Goal: Task Accomplishment & Management: Manage account settings

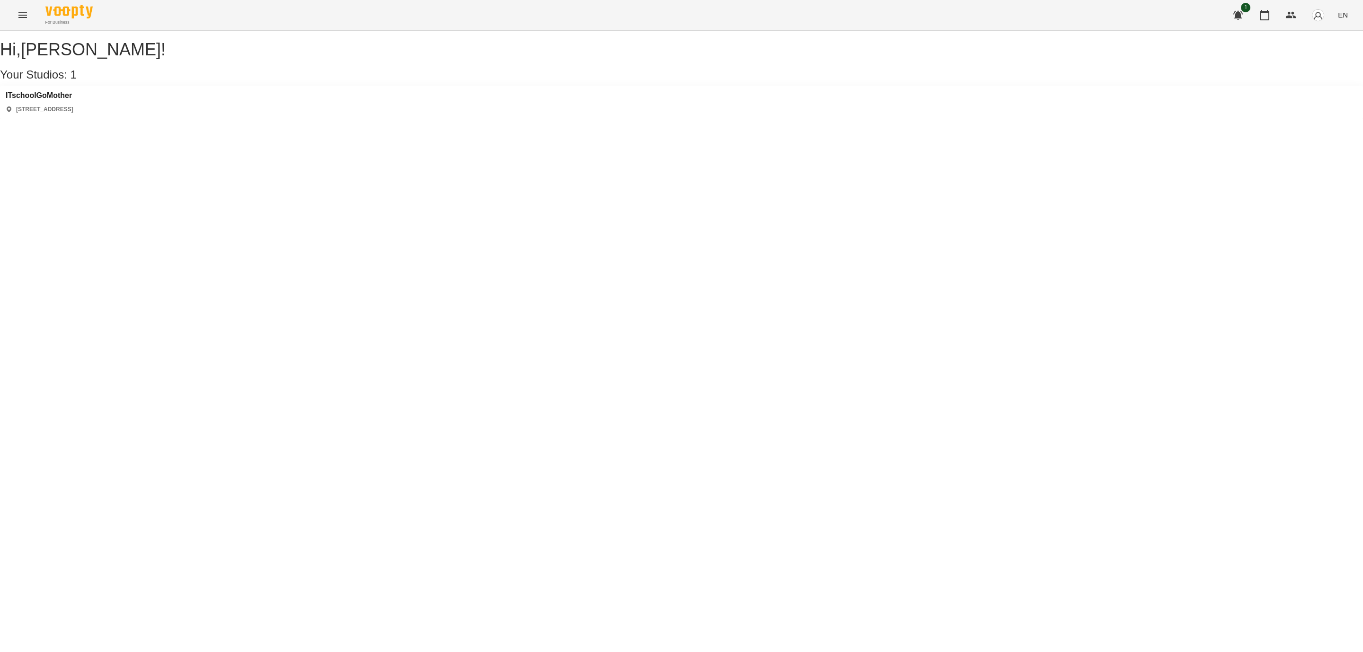
click at [64, 100] on div "ITschoolGoMother [STREET_ADDRESS]" at bounding box center [681, 103] width 1363 height 34
click at [64, 100] on h3 "ITschoolGoMother" at bounding box center [40, 95] width 68 height 9
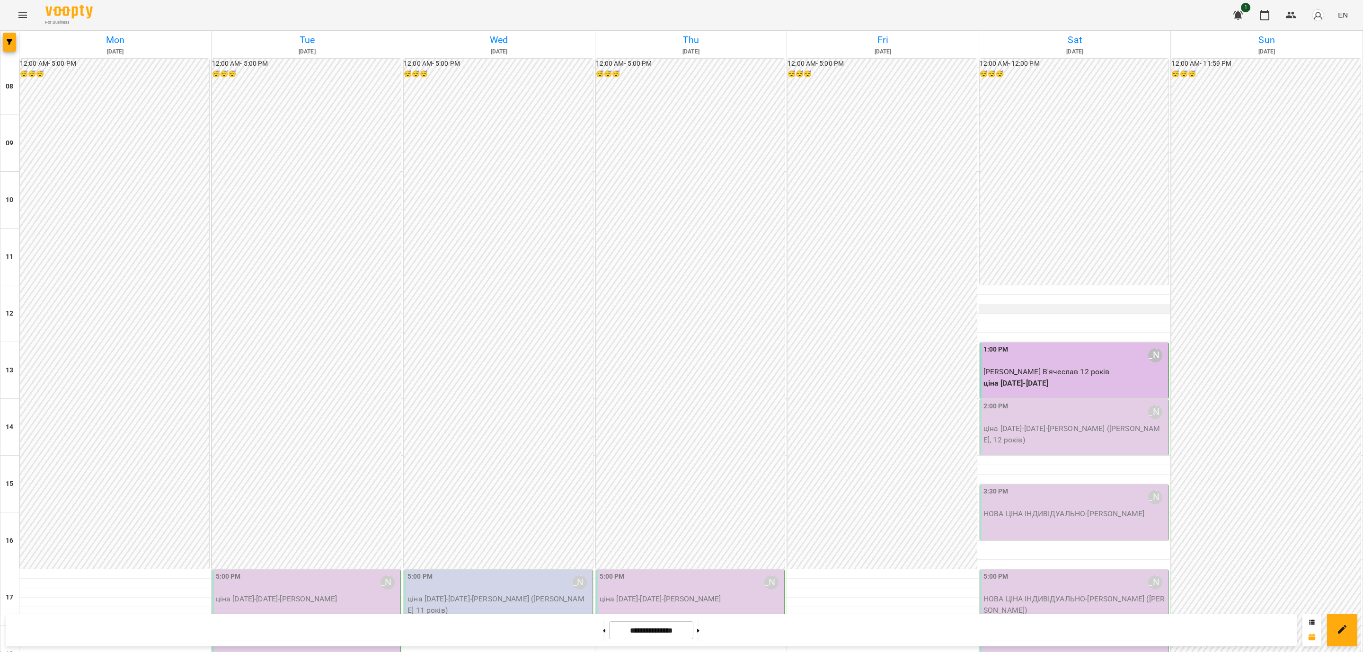
scroll to position [71, 0]
click at [1060, 399] on div "2:00 PM [PERSON_NAME] [DATE]-[DATE] - [PERSON_NAME] ([PERSON_NAME], 12 років)" at bounding box center [1073, 427] width 189 height 56
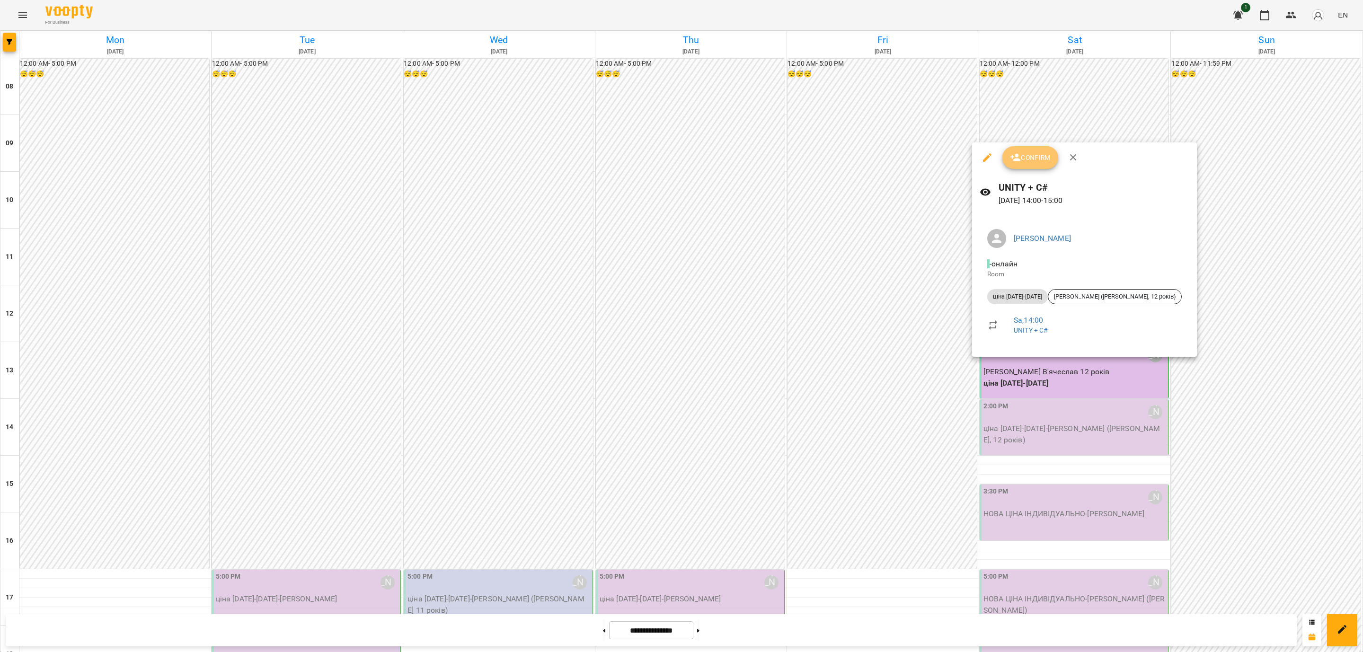
click at [1034, 158] on span "Confirm" at bounding box center [1030, 157] width 41 height 11
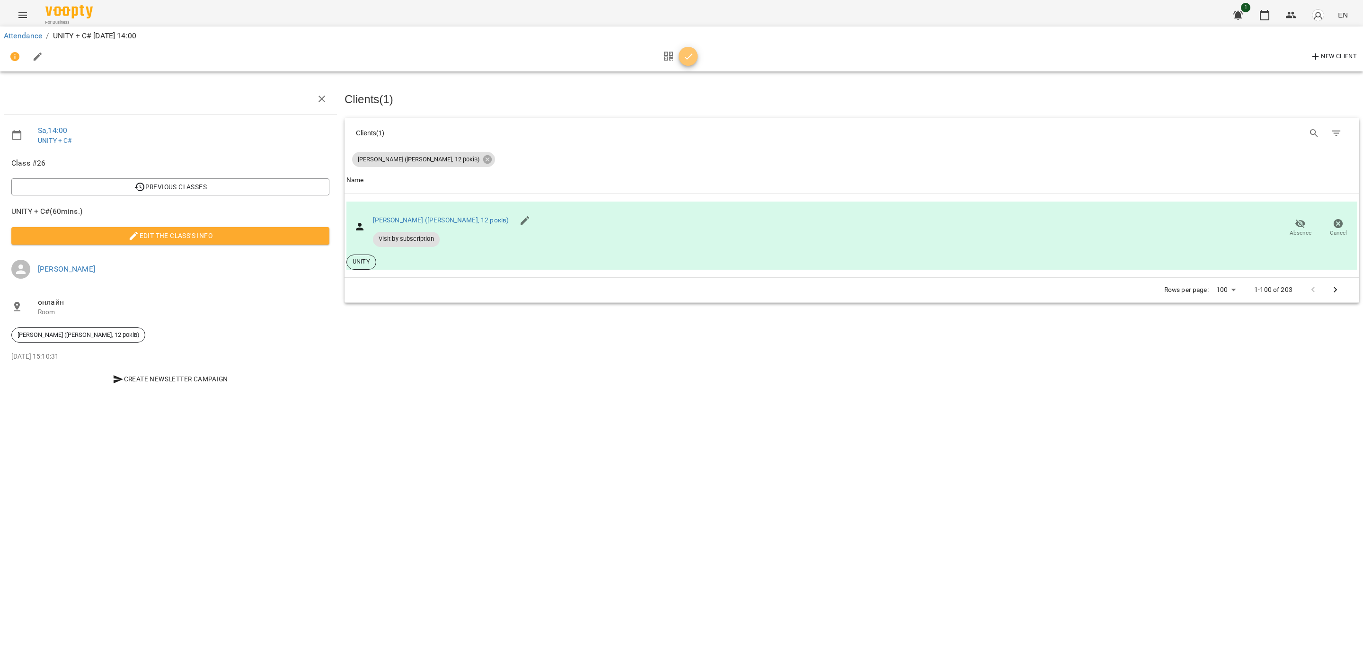
click at [685, 53] on icon "button" at bounding box center [688, 56] width 11 height 11
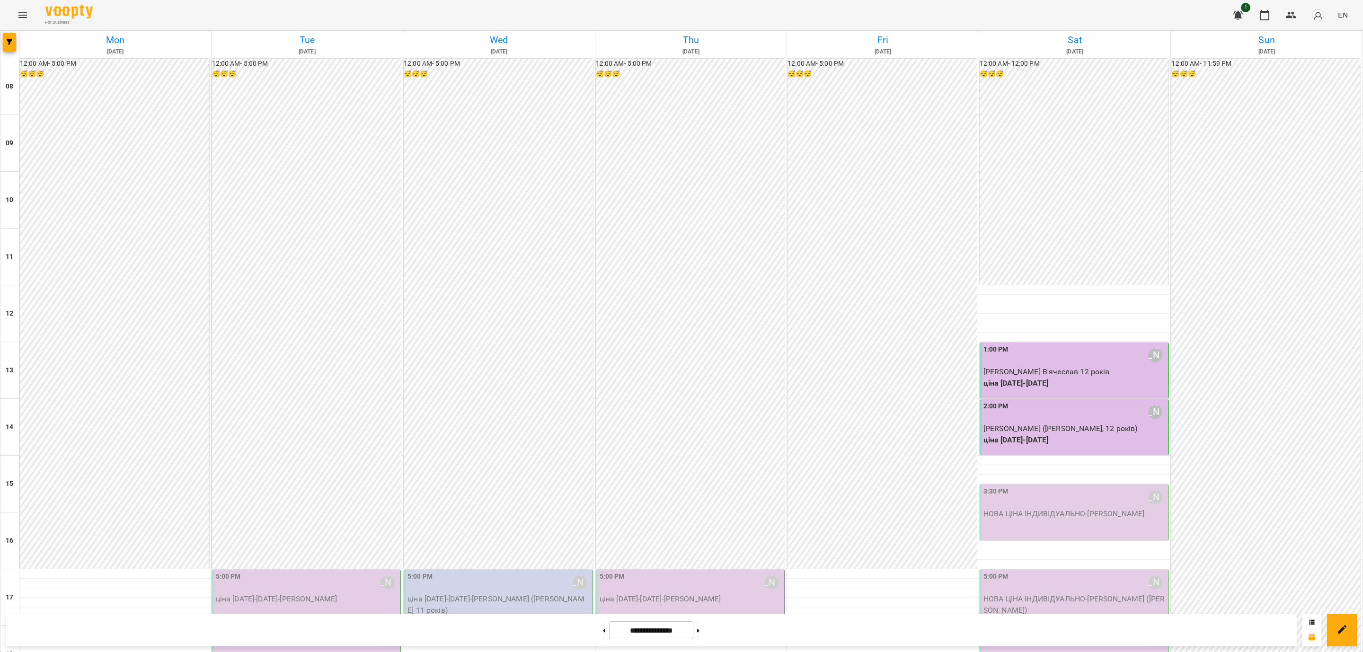
scroll to position [357, 0]
